Goal: Use online tool/utility: Utilize a website feature to perform a specific function

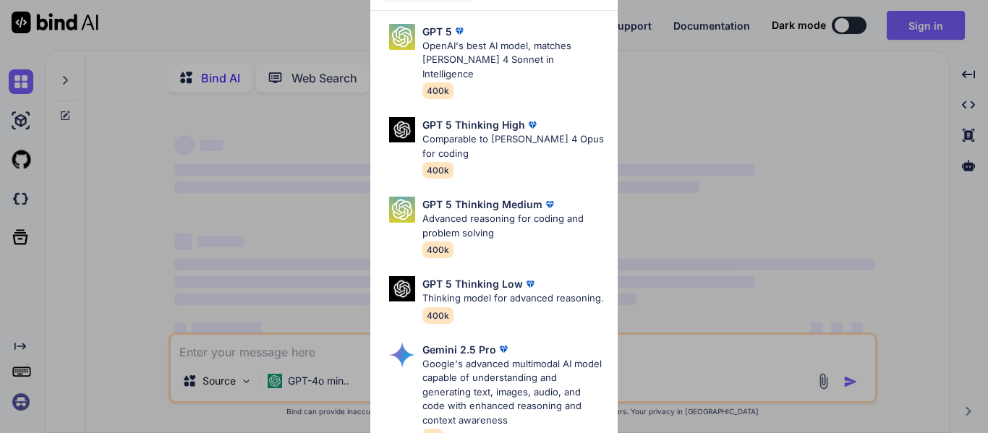
click at [715, 135] on div "Ultra Models GPT 5 OpenAI's best AI model, matches Claude 4 Sonnet in Intellige…" at bounding box center [494, 216] width 988 height 433
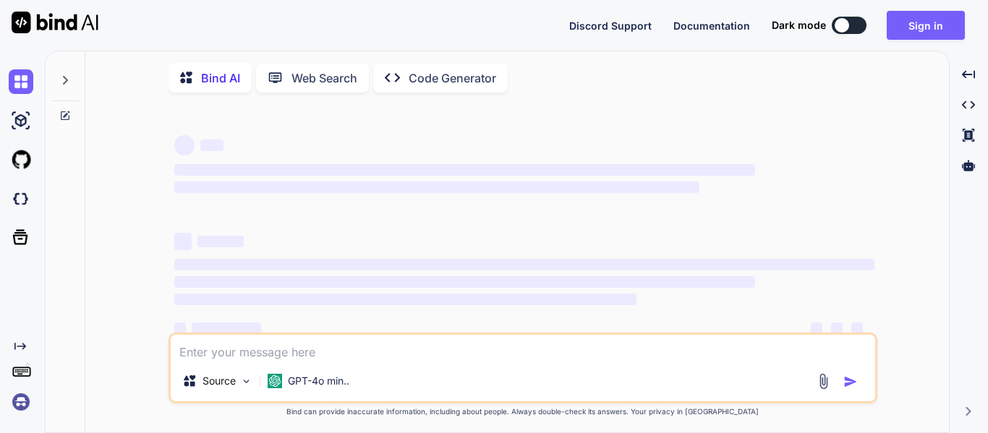
type textarea "x"
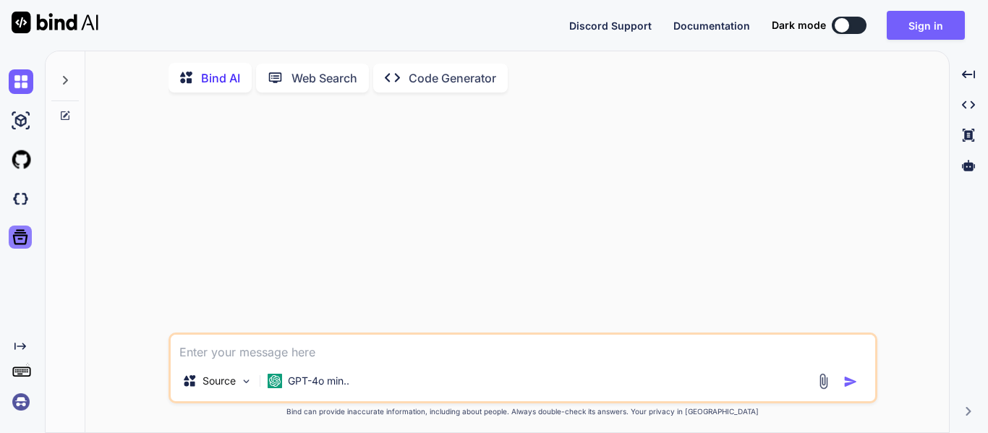
click at [20, 243] on icon at bounding box center [20, 237] width 20 height 20
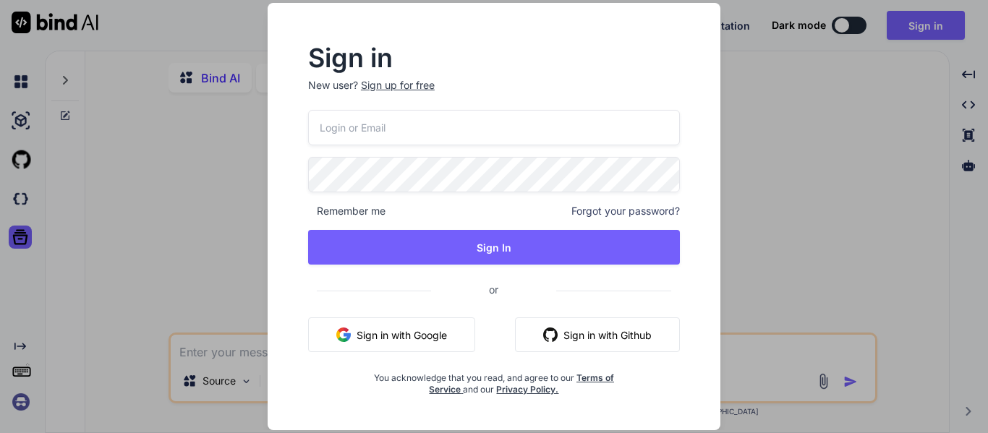
drag, startPoint x: 401, startPoint y: 335, endPoint x: 429, endPoint y: 335, distance: 28.2
click at [401, 335] on button "Sign in with Google" at bounding box center [391, 335] width 167 height 35
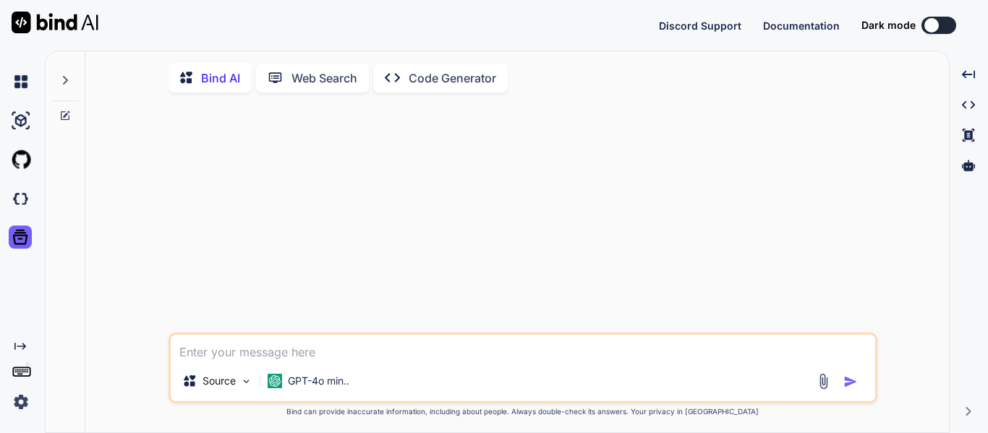
click at [19, 346] on icon at bounding box center [20, 346] width 12 height 7
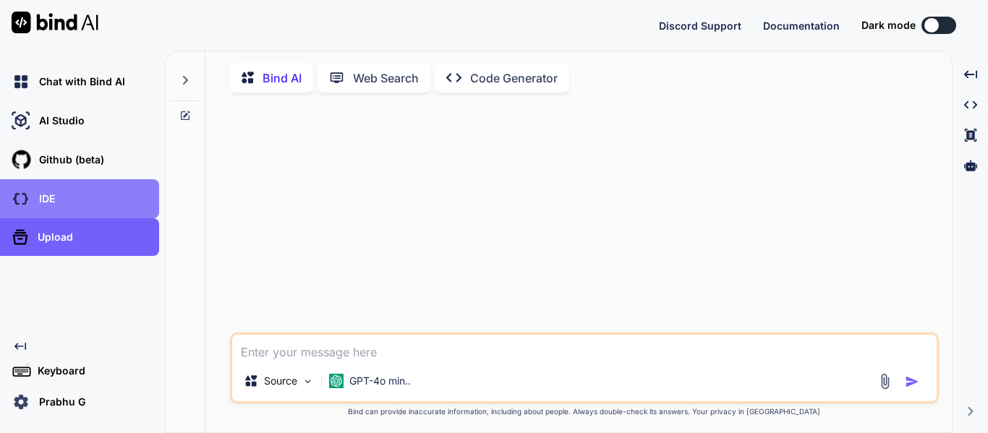
click at [54, 205] on p "IDE" at bounding box center [44, 199] width 22 height 14
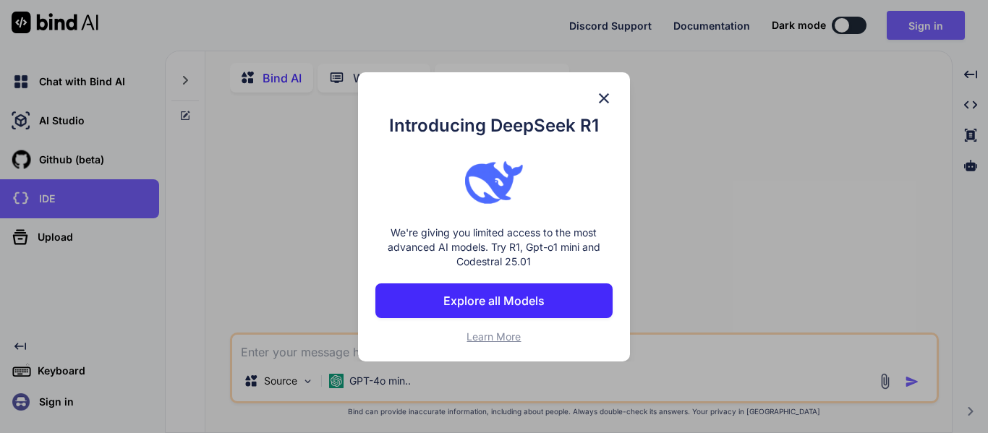
click at [487, 297] on p "Explore all Models" at bounding box center [493, 300] width 101 height 17
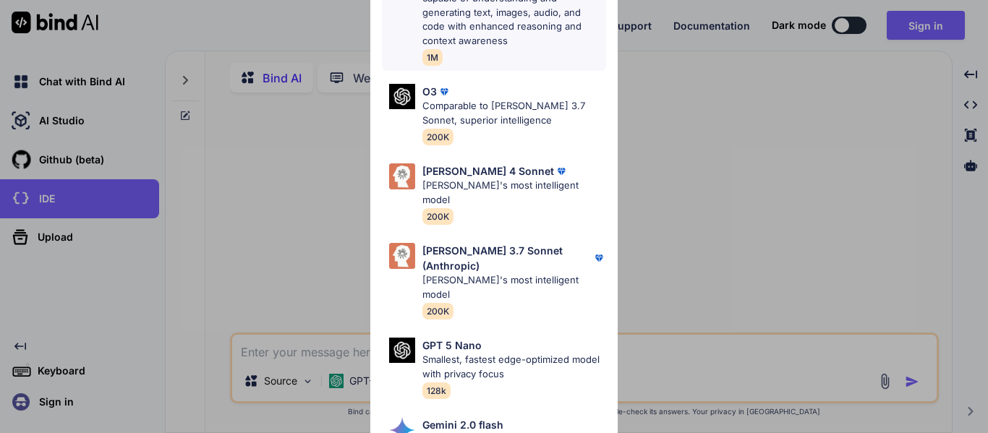
scroll to position [723, 0]
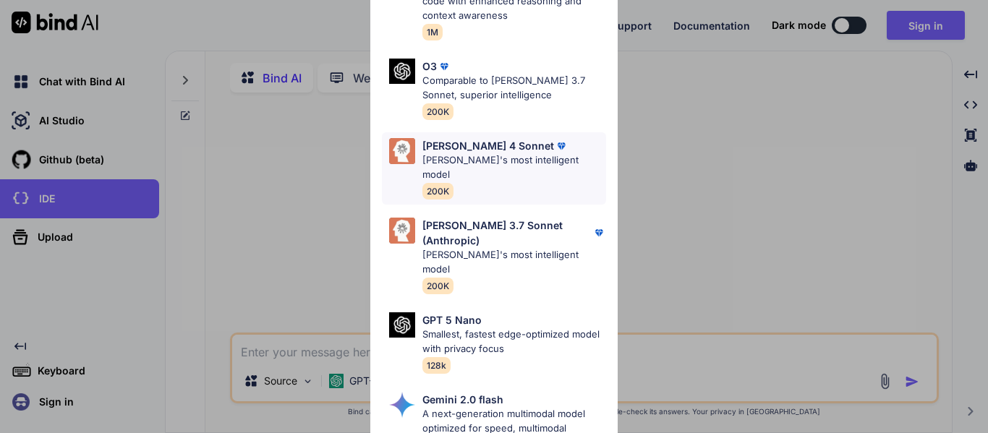
click at [484, 158] on p "Claude's most intelligent model" at bounding box center [514, 167] width 184 height 28
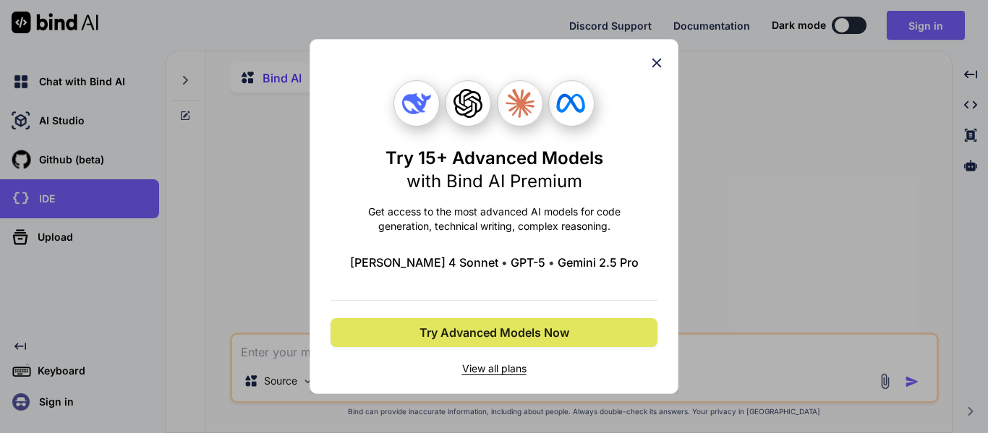
click at [491, 331] on span "Try Advanced Models Now" at bounding box center [495, 332] width 150 height 17
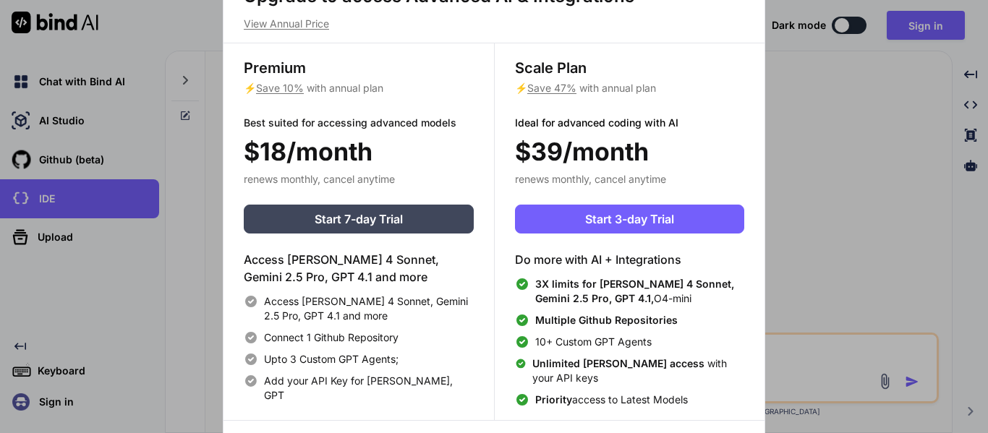
scroll to position [7, 0]
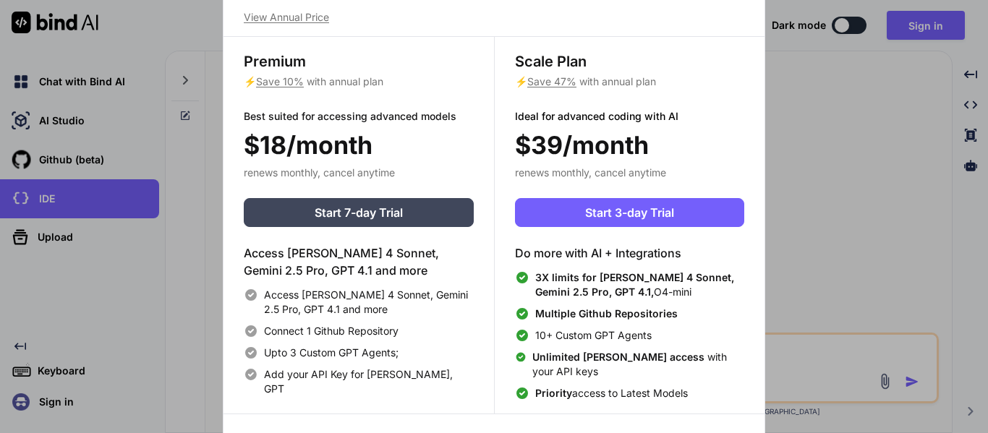
click at [769, 200] on div "Upgrade to access Advanced AI & Integrations View Annual Price Premium ⚡ Save 1…" at bounding box center [494, 216] width 988 height 433
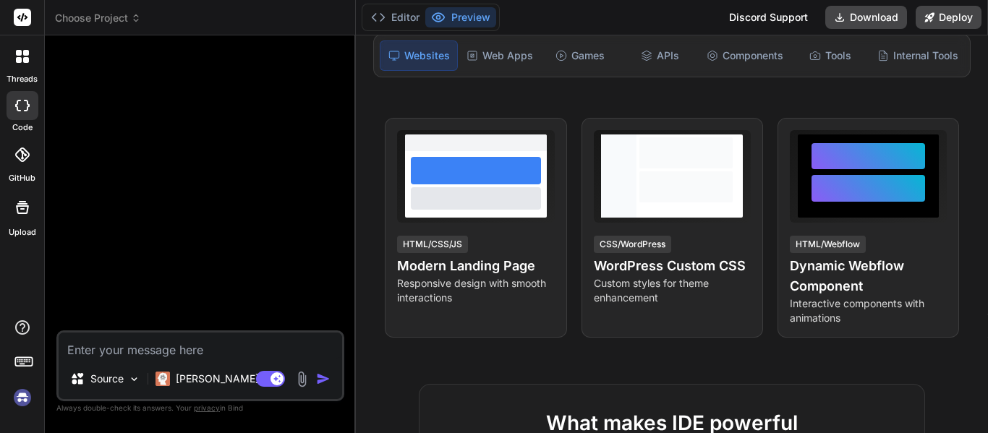
scroll to position [27, 0]
click at [205, 382] on p "[PERSON_NAME] 4 S.." at bounding box center [230, 379] width 108 height 14
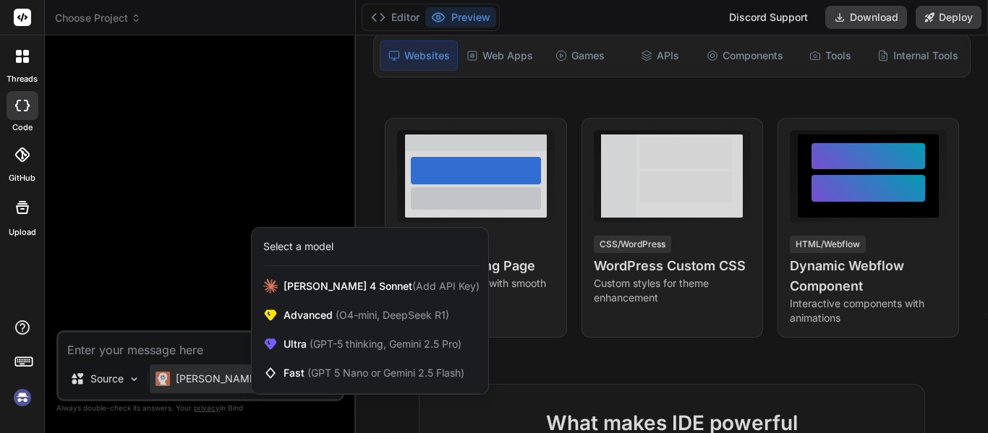
click at [175, 238] on div at bounding box center [494, 216] width 988 height 433
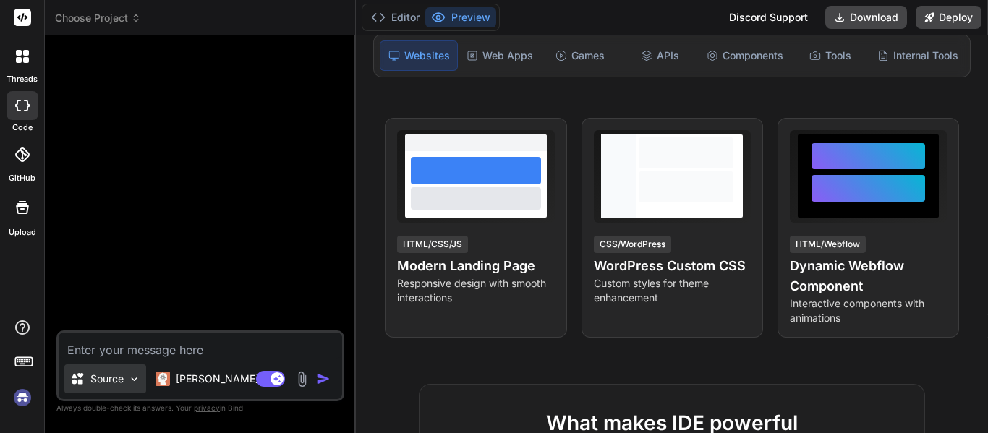
click at [118, 376] on p "Source" at bounding box center [106, 379] width 33 height 14
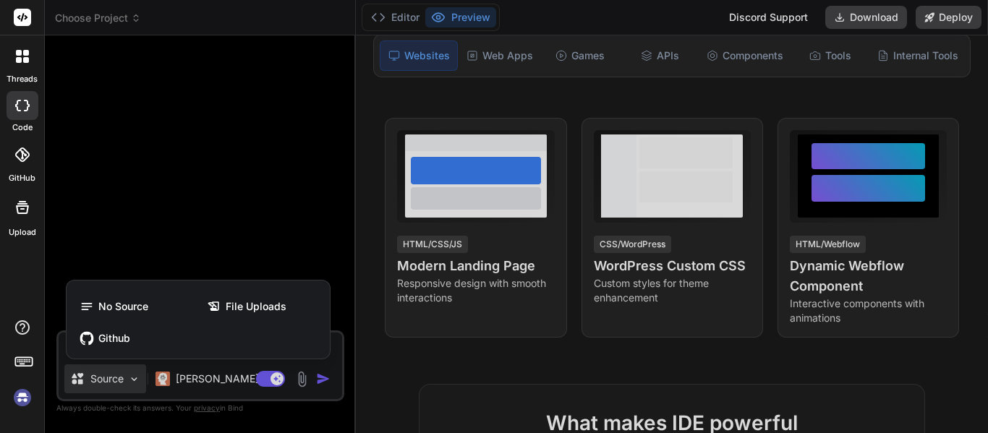
click at [123, 379] on div at bounding box center [494, 216] width 988 height 433
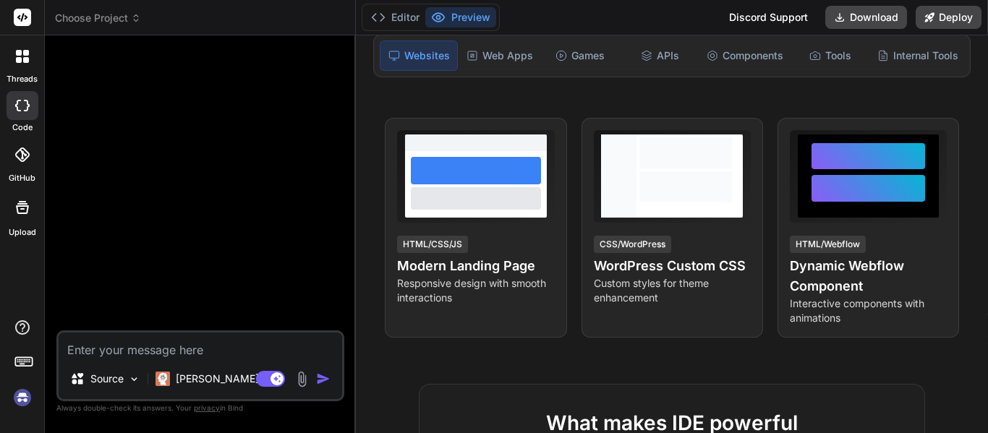
type textarea "x"
click at [198, 343] on textarea at bounding box center [201, 346] width 284 height 26
paste textarea "Lor ip, Dolors. Amet’c a elits, doeiu-te-inc utlabo etd mag aliq enim admi veni…"
type textarea "Lor ip, Dolors. Amet’c a elits, doeiu-te-inc utlabo etd mag aliq enim admi veni…"
type textarea "x"
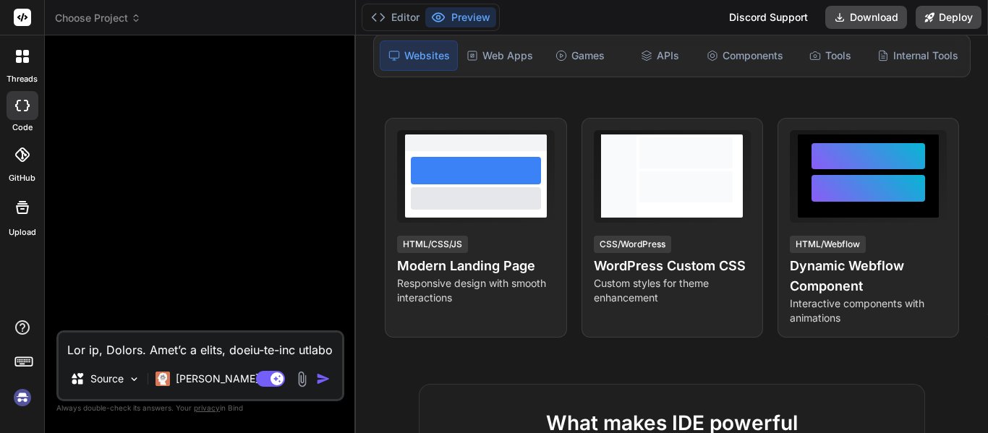
scroll to position [3994, 0]
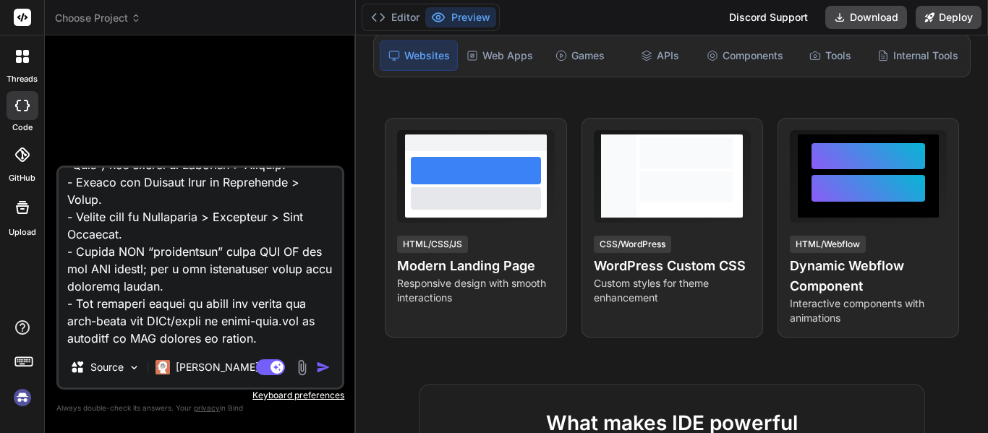
type textarea "Lor ip, Dolors. Amet’c a elits, doeiu-te-inc utlabo etd mag aliq enim admi veni…"
click at [318, 373] on img "button" at bounding box center [323, 367] width 14 height 14
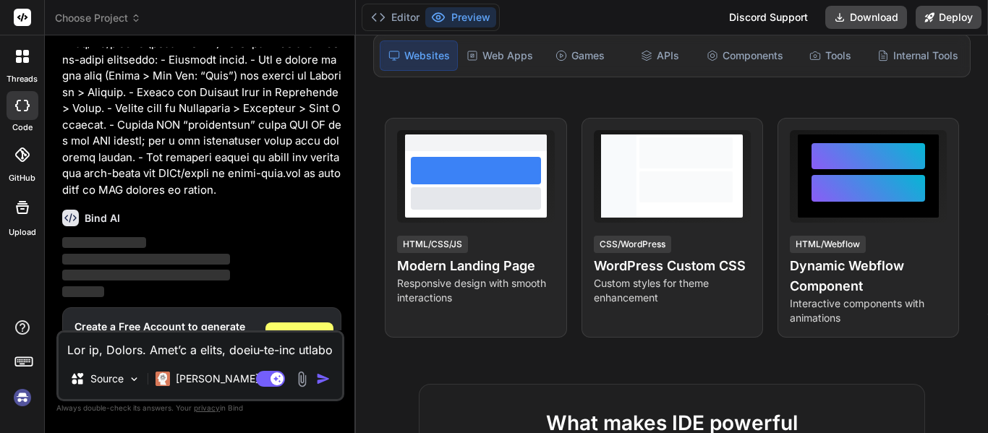
scroll to position [1938, 0]
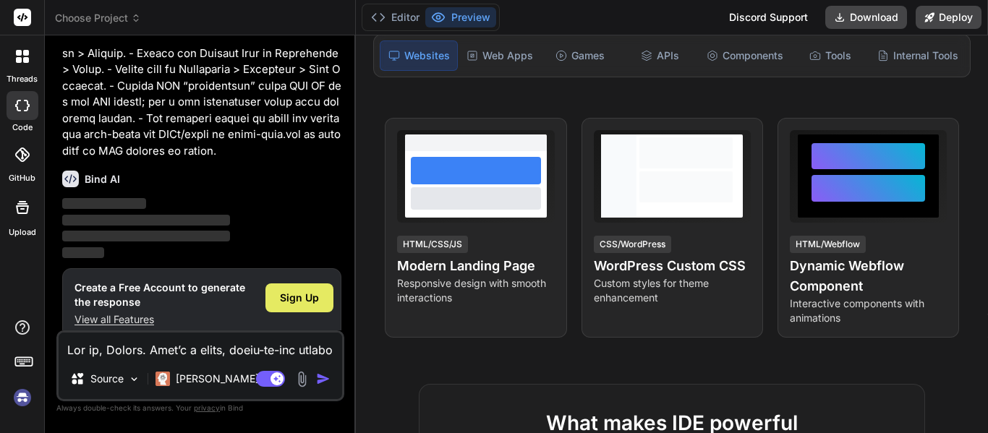
click at [289, 291] on span "Sign Up" at bounding box center [299, 298] width 39 height 14
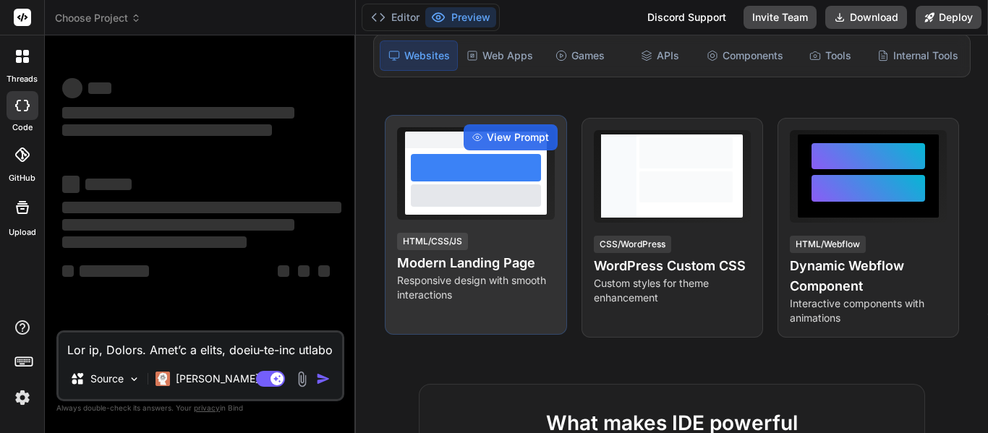
scroll to position [0, 0]
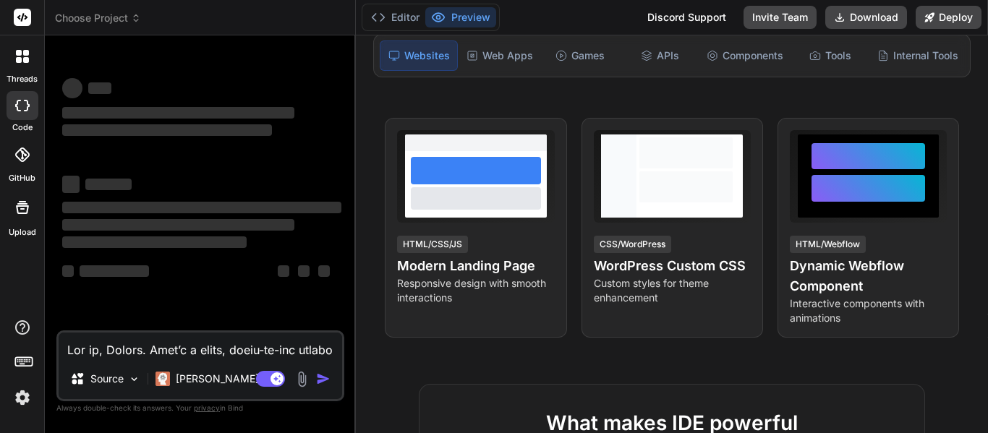
click at [124, 354] on textarea at bounding box center [201, 346] width 284 height 26
type textarea "x"
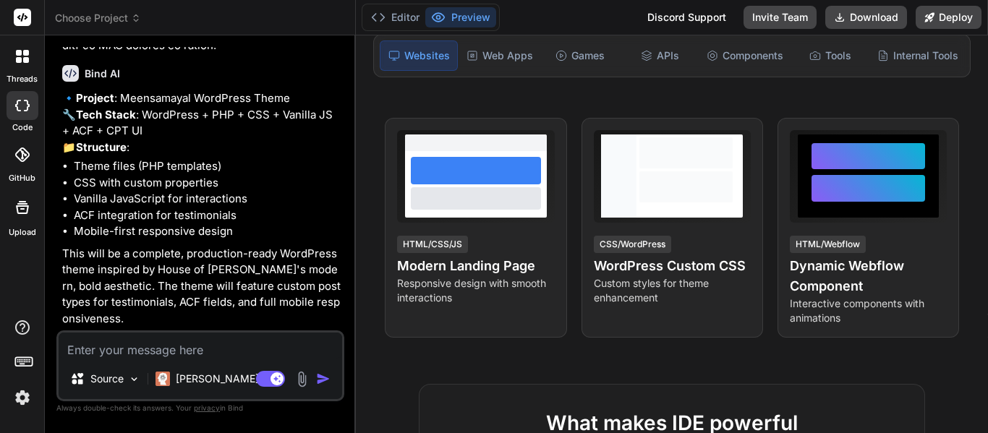
scroll to position [2081, 0]
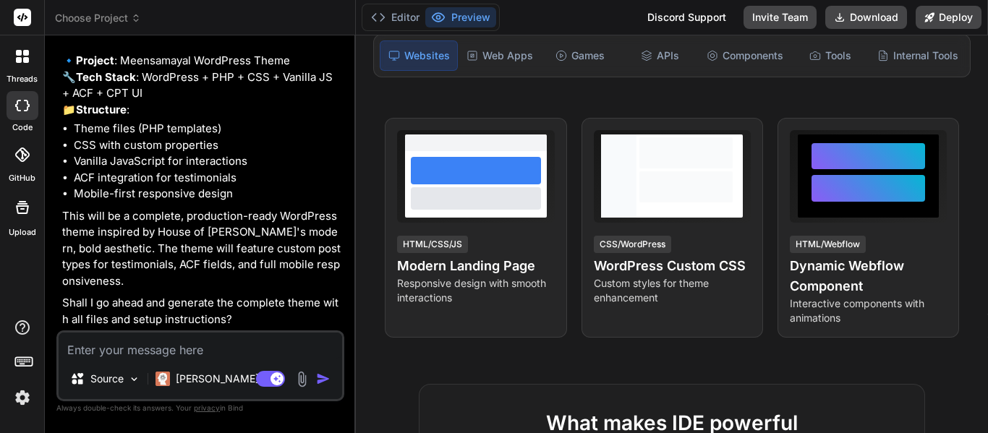
type textarea "x"
click at [177, 351] on textarea at bounding box center [201, 346] width 284 height 26
type textarea "y"
type textarea "x"
type textarea "ye"
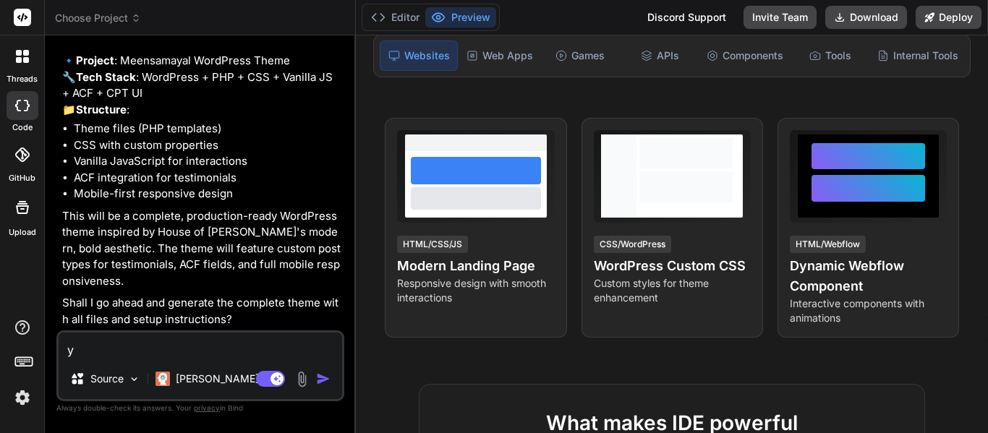
type textarea "x"
type textarea "yes"
type textarea "x"
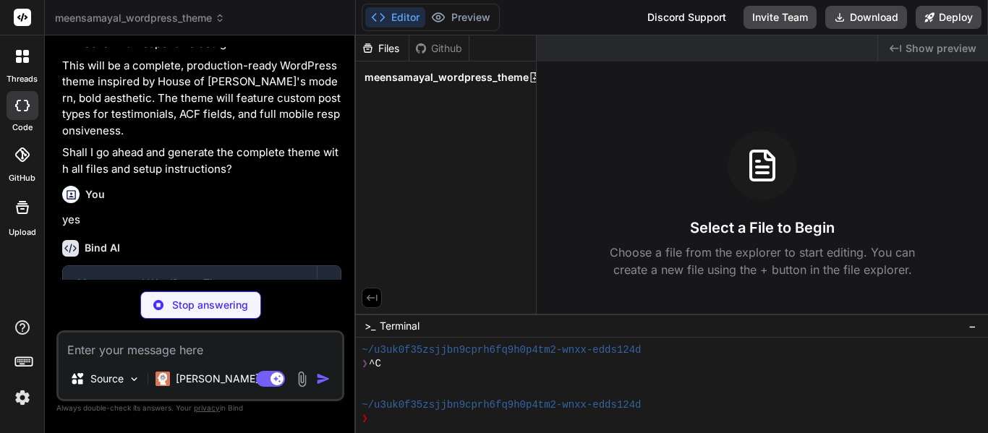
scroll to position [2311, 0]
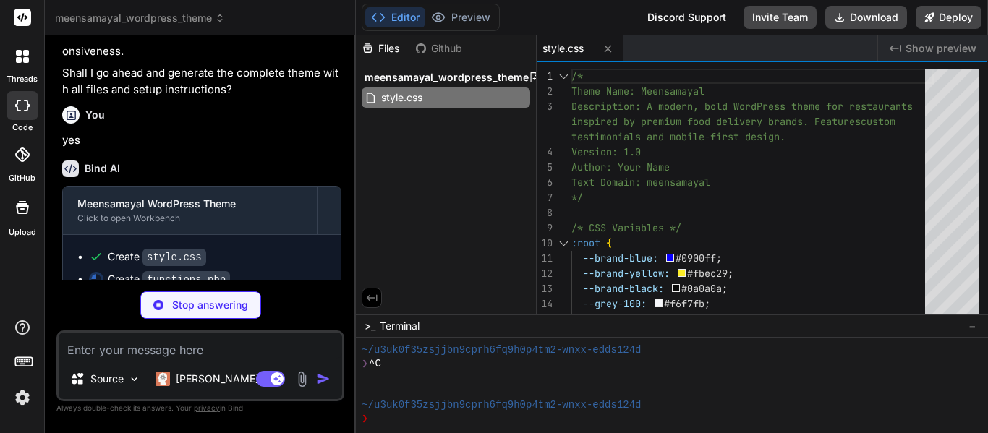
type textarea "x"
type textarea "// Custom Excerpt More function meensamayal_excerpt_more($more) { return '...';…"
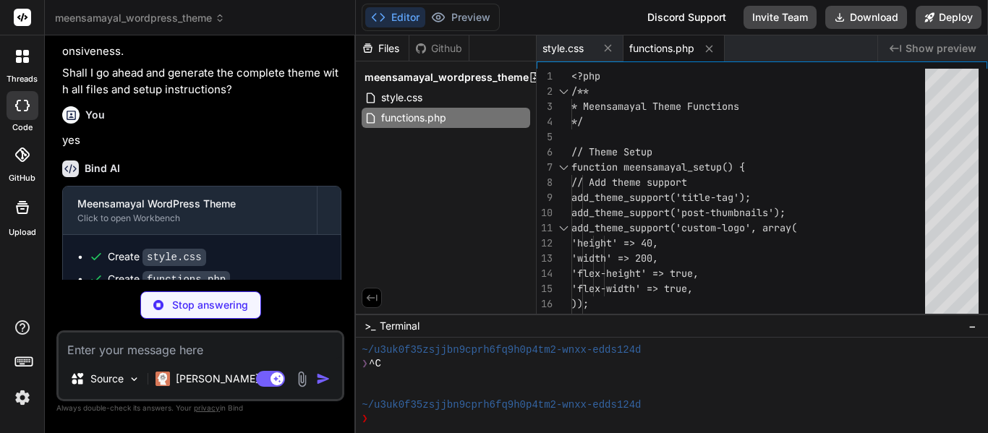
type textarea "x"
type textarea "<main id="main" class="site-main" role="main">"
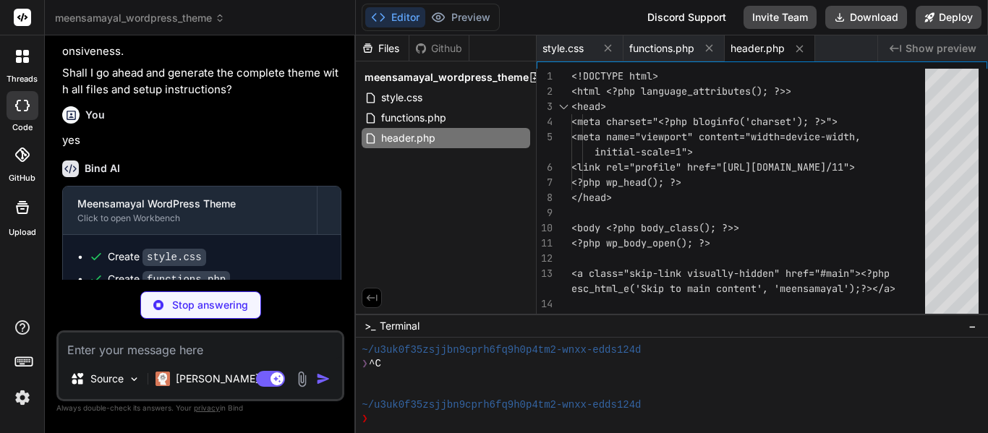
scroll to position [2378, 0]
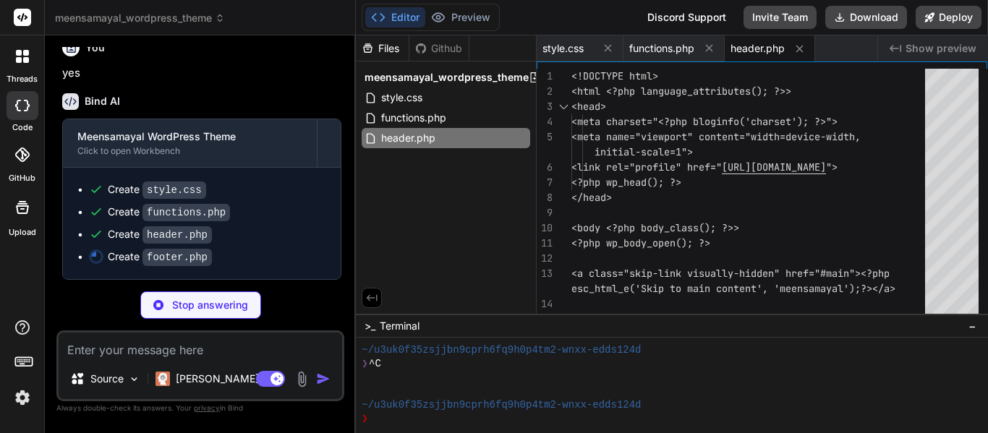
type textarea "x"
type textarea "('name'); ?>. All rights reserved. Made with ❤️ for biryani lovers.</p> </div> …"
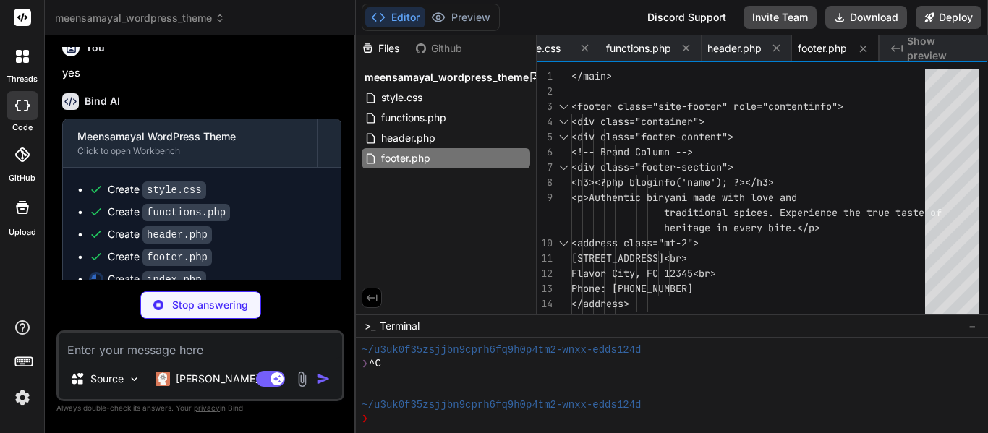
type textarea "x"
type textarea "<?php endif; ?> </div> <?php get_footer(); ?>"
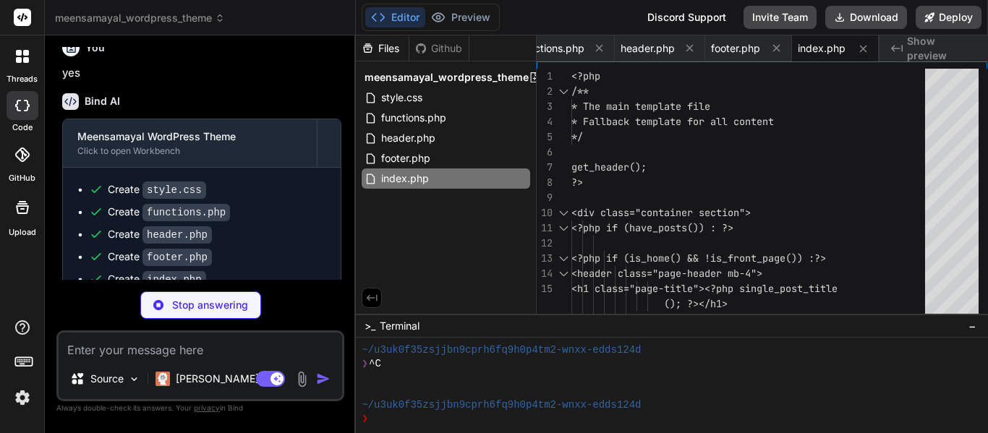
type textarea "x"
type textarea "</div> </div> </section> <?php get_footer(); ?>"
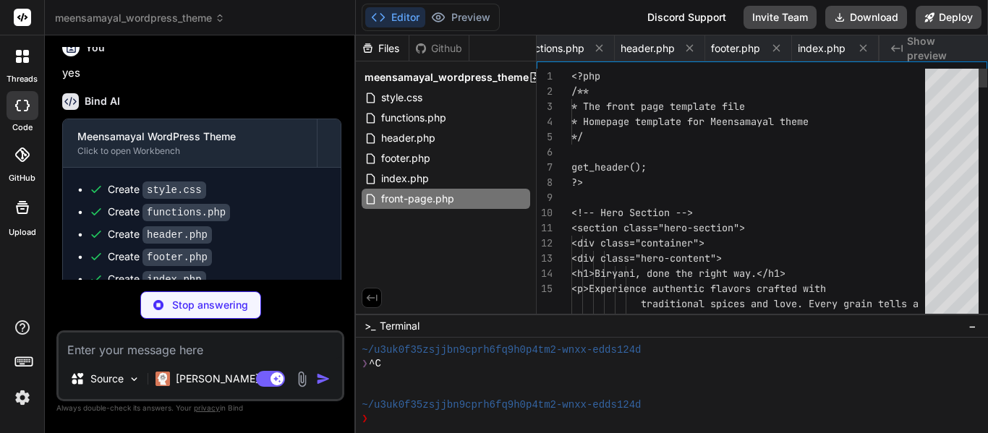
scroll to position [0, 219]
type textarea "x"
type textarea "// Console welcome message console.log('🍛 Welcome to Meensamayal! Built with lo…"
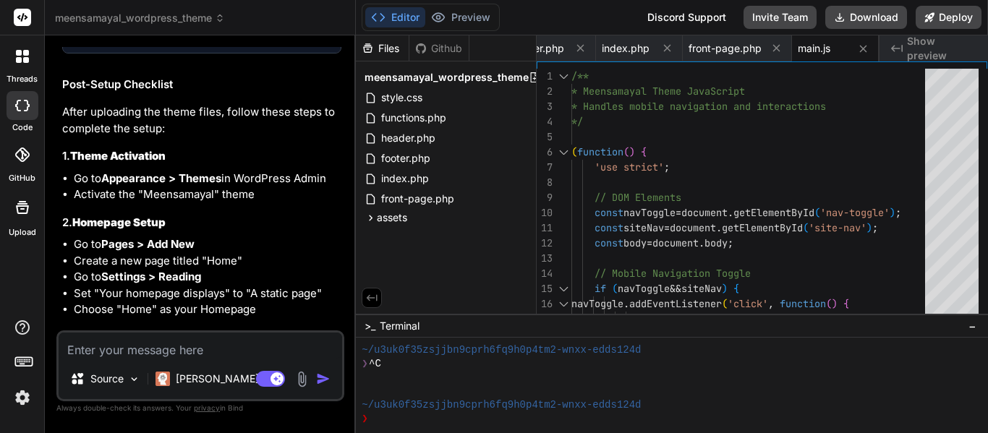
scroll to position [2696, 0]
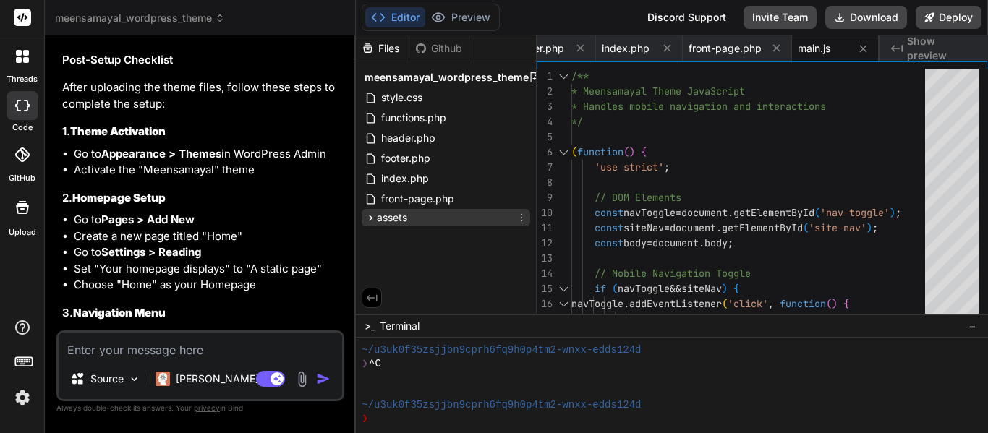
click at [372, 219] on icon at bounding box center [371, 218] width 12 height 12
click at [369, 217] on icon at bounding box center [371, 218] width 12 height 12
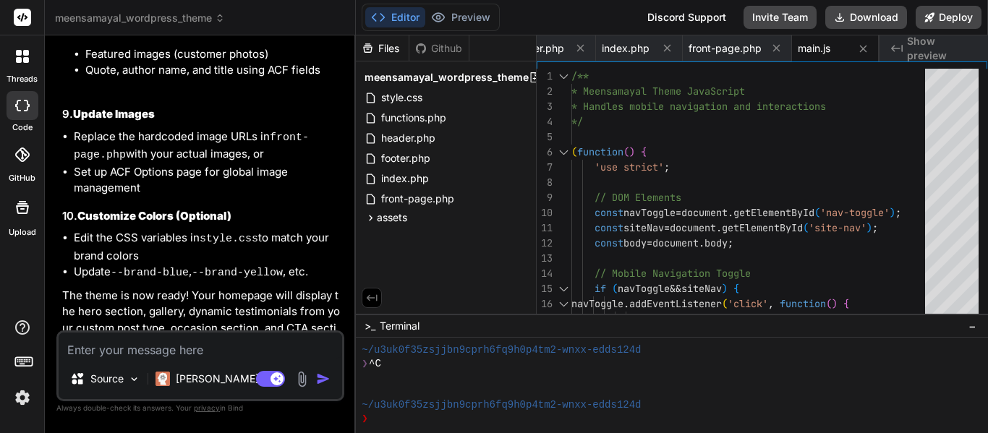
scroll to position [3637, 0]
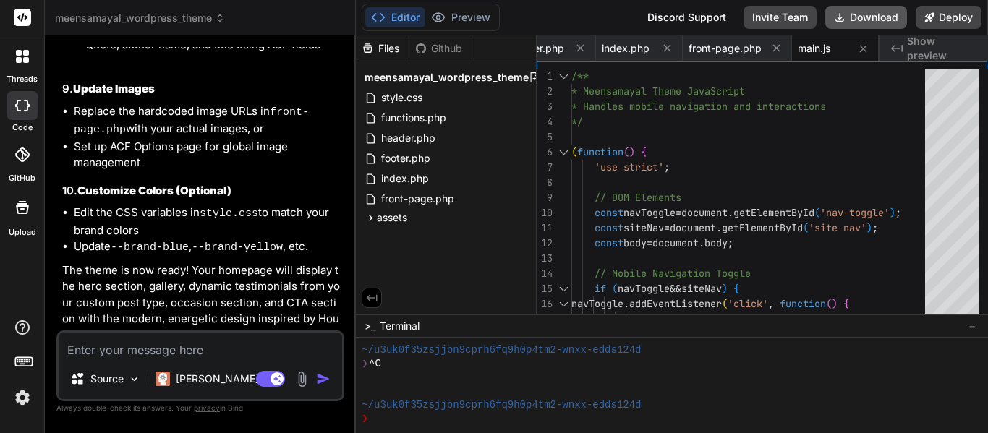
click at [877, 19] on button "Download" at bounding box center [866, 17] width 82 height 23
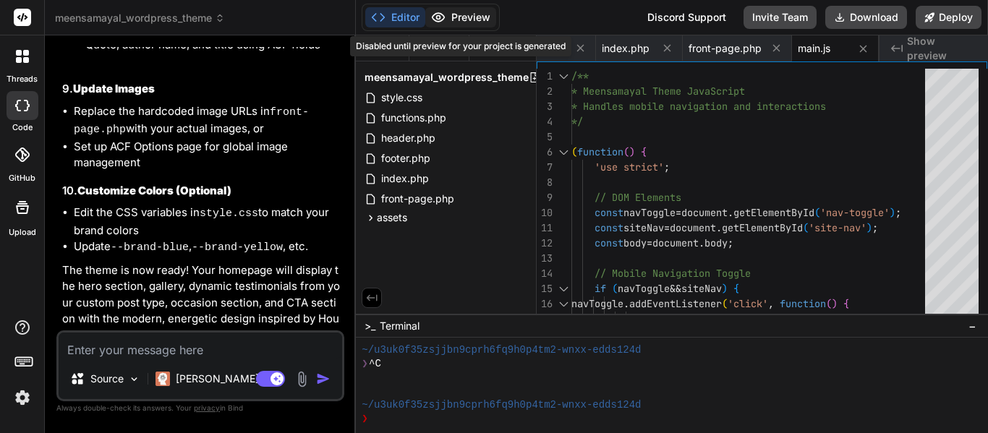
type textarea "x"
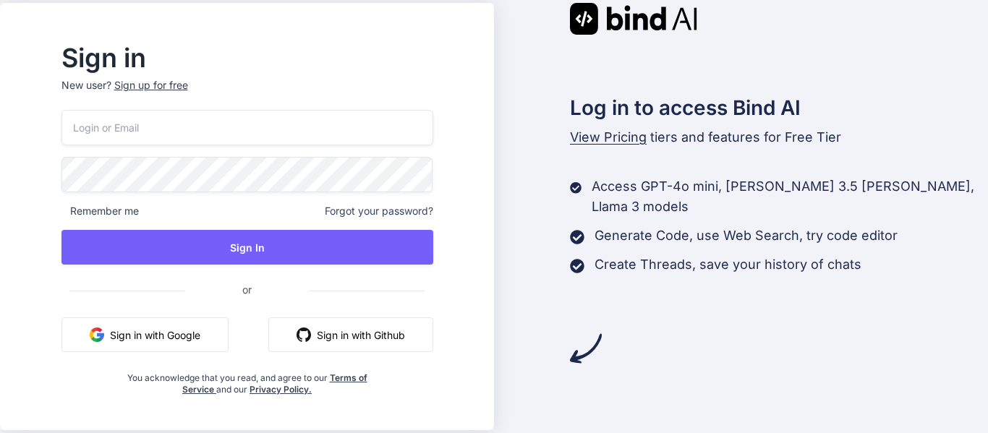
click at [200, 336] on button "Sign in with Google" at bounding box center [144, 335] width 167 height 35
